Goal: Transaction & Acquisition: Purchase product/service

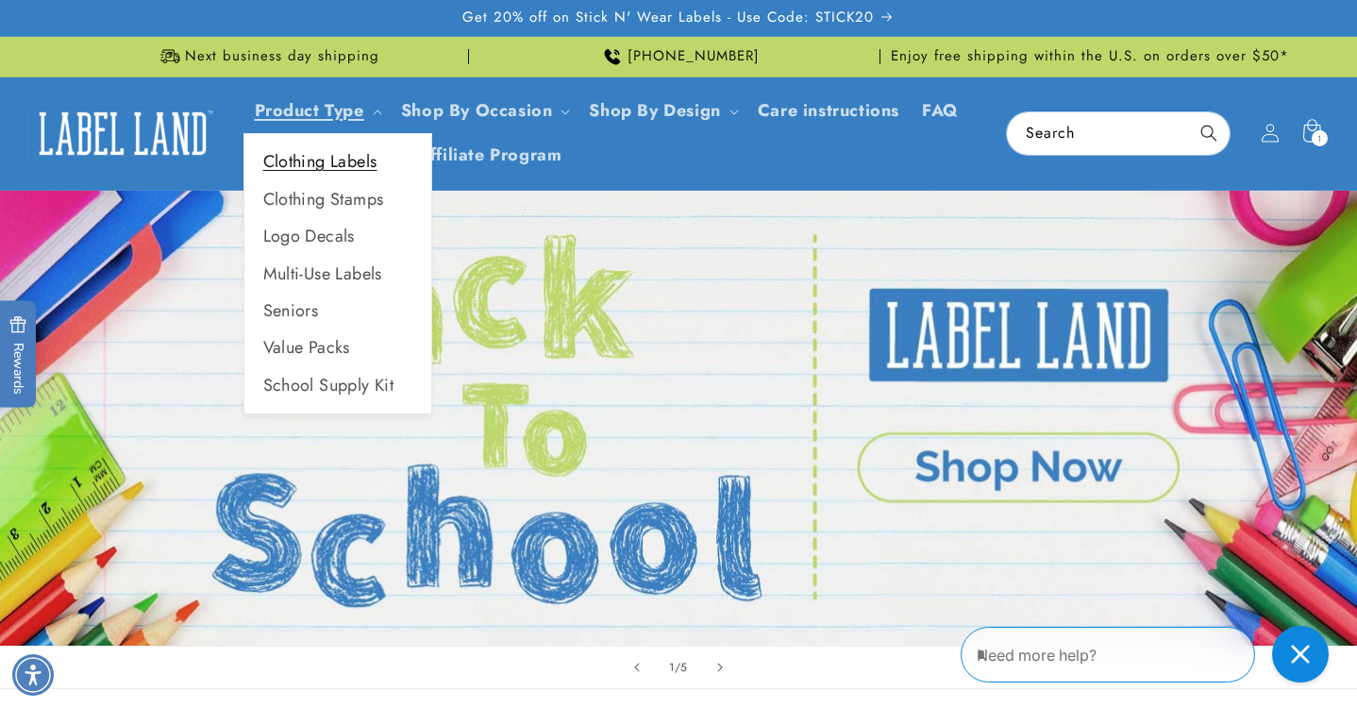
click at [329, 171] on link "Clothing Labels" at bounding box center [337, 161] width 187 height 37
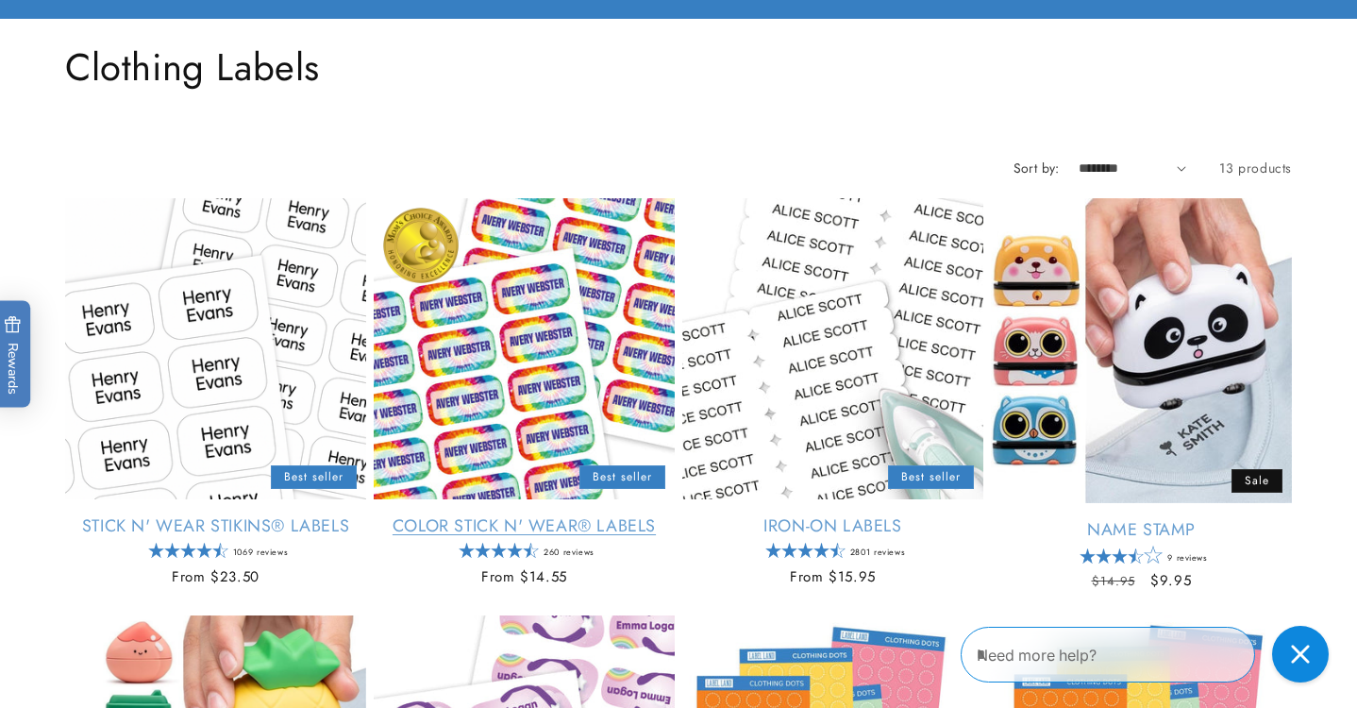
scroll to position [210, 0]
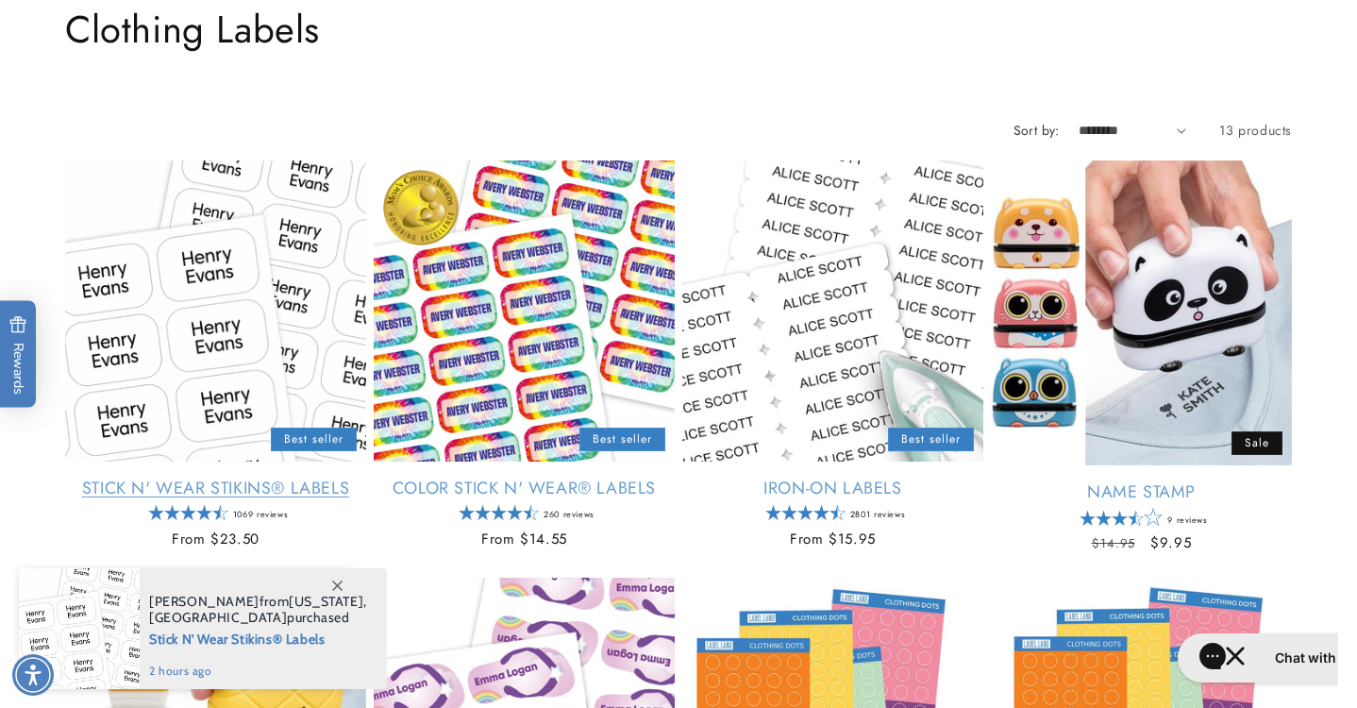
click at [195, 478] on link "Stick N' Wear Stikins® Labels" at bounding box center [215, 489] width 301 height 22
